Goal: Task Accomplishment & Management: Use online tool/utility

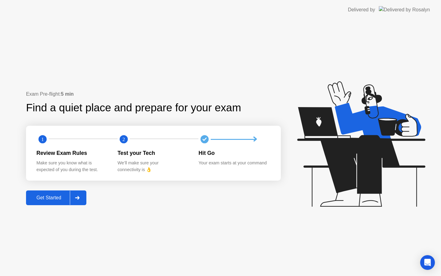
click at [50, 200] on div "Get Started" at bounding box center [49, 198] width 42 height 6
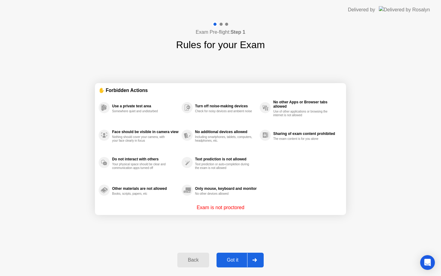
click at [244, 268] on div "Back Got it" at bounding box center [221, 260] width 94 height 28
click at [245, 261] on div "Got it" at bounding box center [233, 260] width 29 height 6
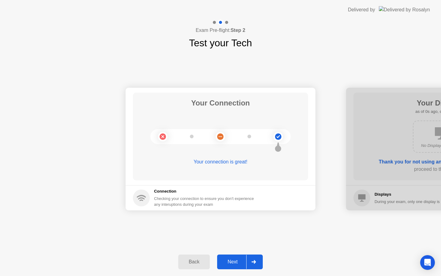
click at [245, 261] on div "Next" at bounding box center [232, 262] width 27 height 6
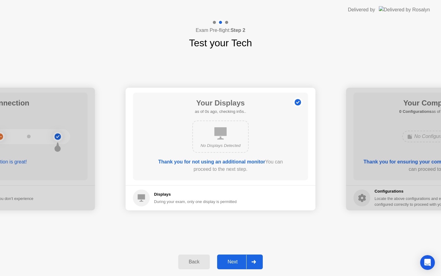
click at [245, 261] on div "Next" at bounding box center [232, 262] width 27 height 6
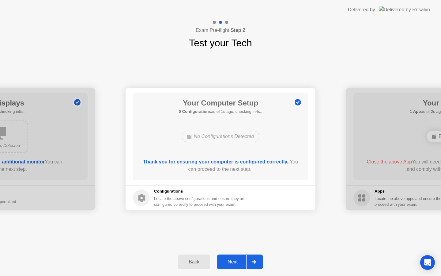
click at [245, 261] on div "Next" at bounding box center [232, 262] width 27 height 6
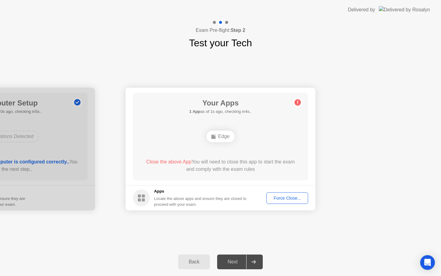
click at [245, 261] on div "Next" at bounding box center [232, 262] width 27 height 6
click at [286, 199] on div "Force Close..." at bounding box center [287, 198] width 37 height 5
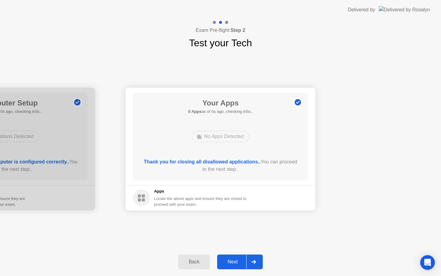
click at [239, 260] on div "Next" at bounding box center [232, 262] width 27 height 6
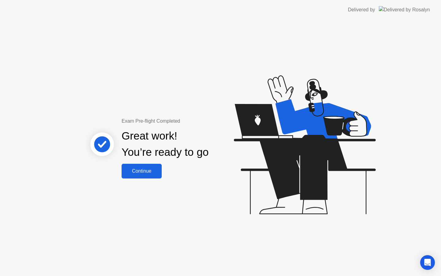
click at [150, 175] on button "Continue" at bounding box center [142, 171] width 40 height 15
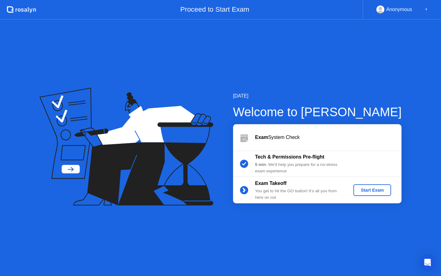
click at [375, 192] on div "Start Exam" at bounding box center [372, 190] width 33 height 5
